Goal: Task Accomplishment & Management: Use online tool/utility

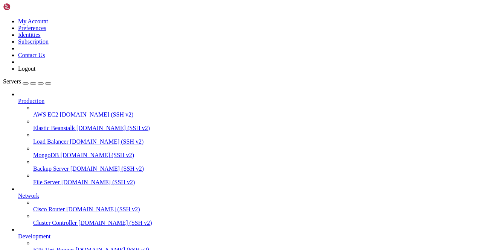
scroll to position [93, 0]
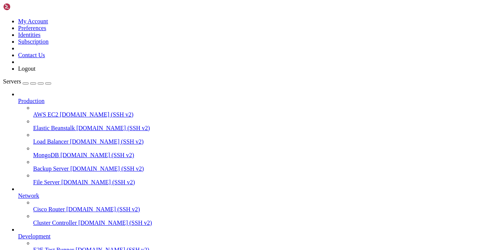
scroll to position [580, 0]
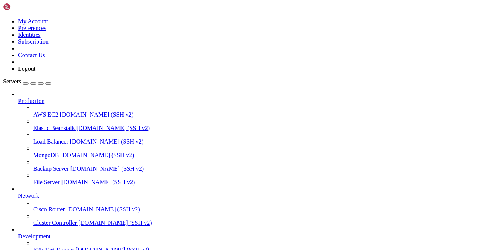
scroll to position [746, 0]
